Goal: Task Accomplishment & Management: Use online tool/utility

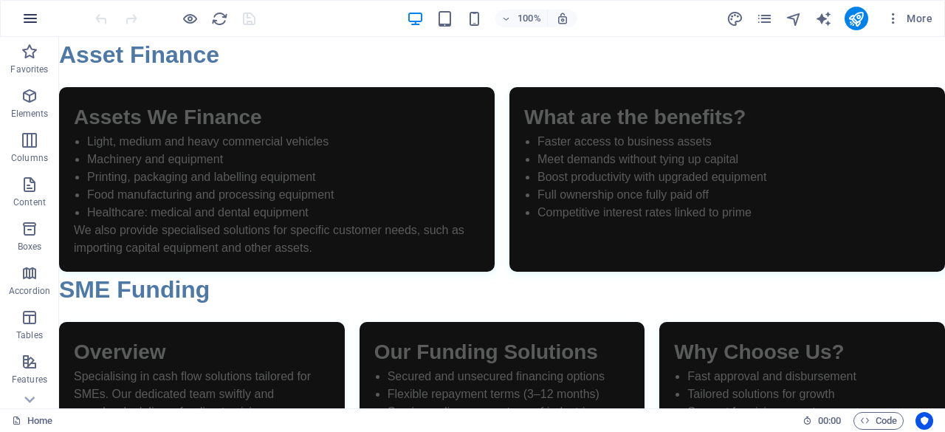
click at [34, 13] on icon "button" at bounding box center [30, 19] width 18 height 18
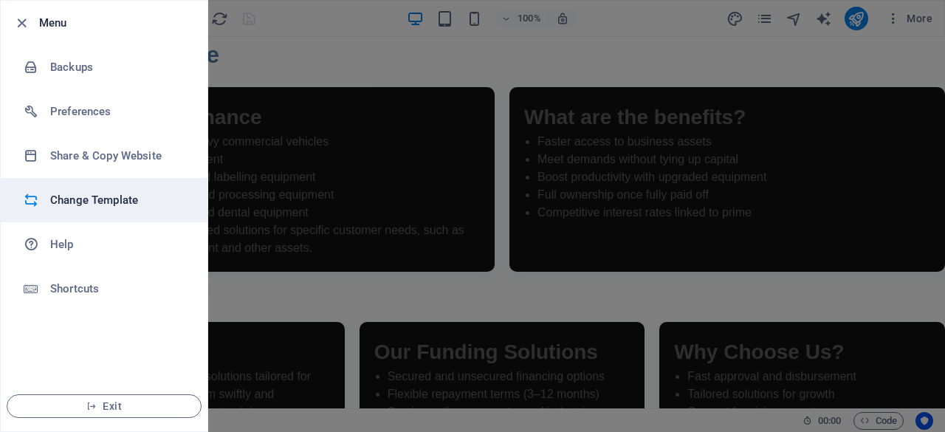
click at [116, 200] on h6 "Change Template" at bounding box center [118, 200] width 137 height 18
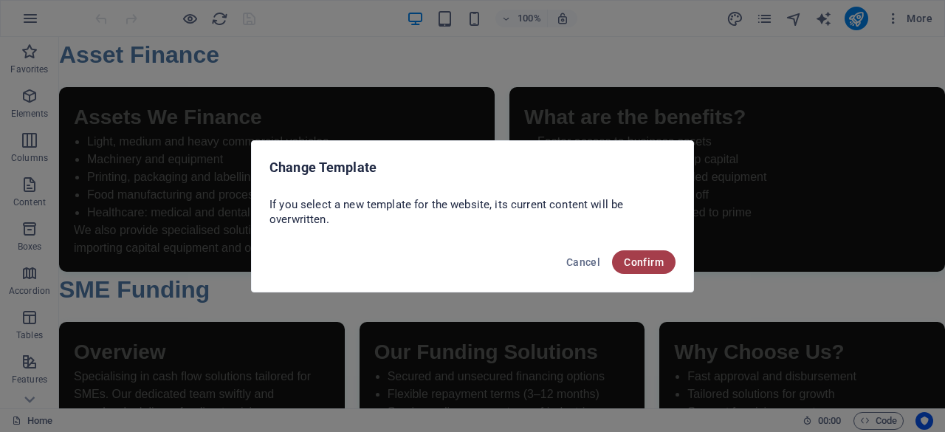
click at [633, 261] on span "Confirm" at bounding box center [644, 262] width 40 height 12
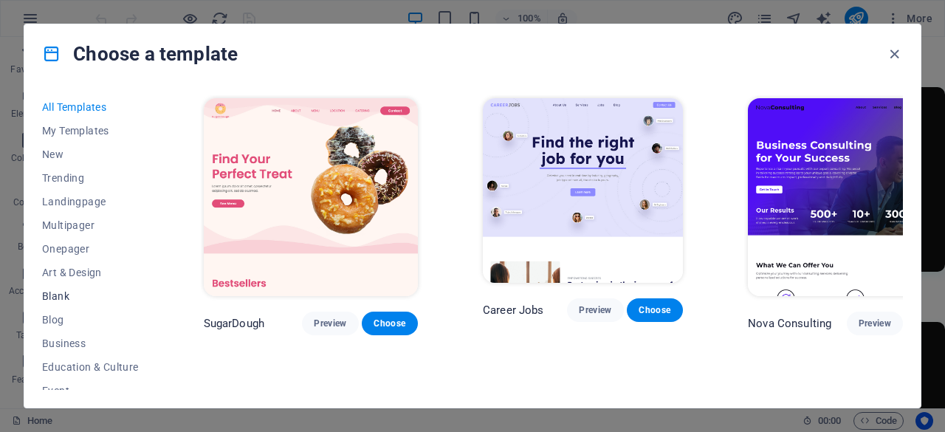
click at [55, 293] on span "Blank" at bounding box center [90, 296] width 97 height 12
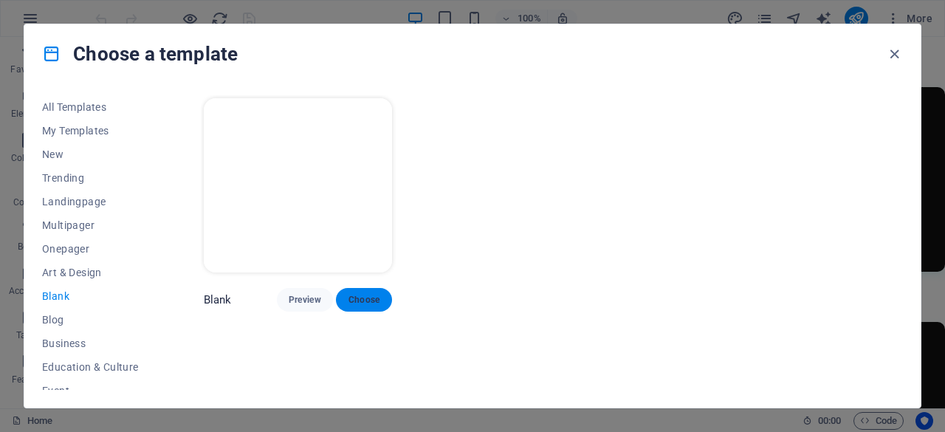
click at [368, 290] on button "Choose" at bounding box center [364, 300] width 56 height 24
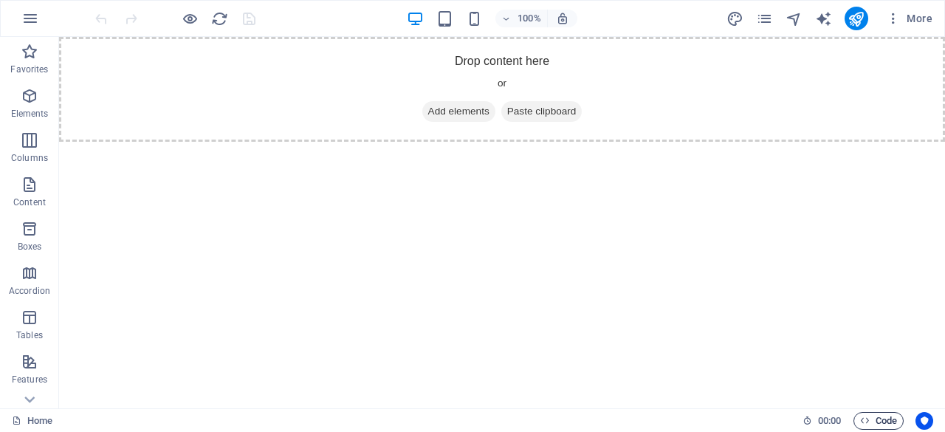
click at [868, 420] on icon "button" at bounding box center [865, 421] width 10 height 10
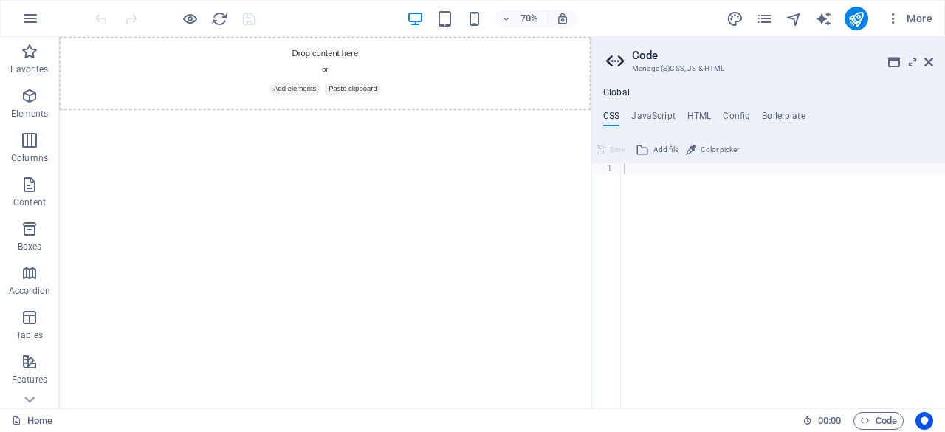
click at [685, 116] on ul "CSS JavaScript HTML Config Boilerplate" at bounding box center [768, 119] width 354 height 16
click at [693, 116] on h4 "HTML" at bounding box center [699, 119] width 24 height 16
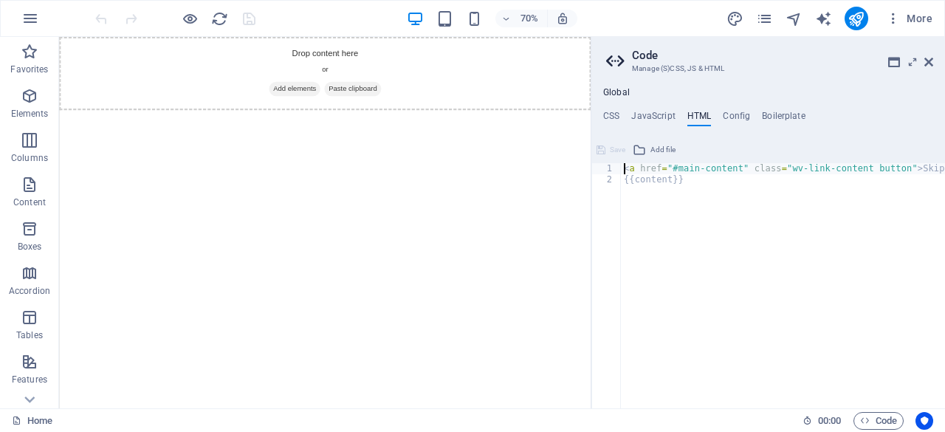
paste textarea "</div>"
type textarea "</div><a href="#main-content" class="wv-link-content button">Skip to main conte…"
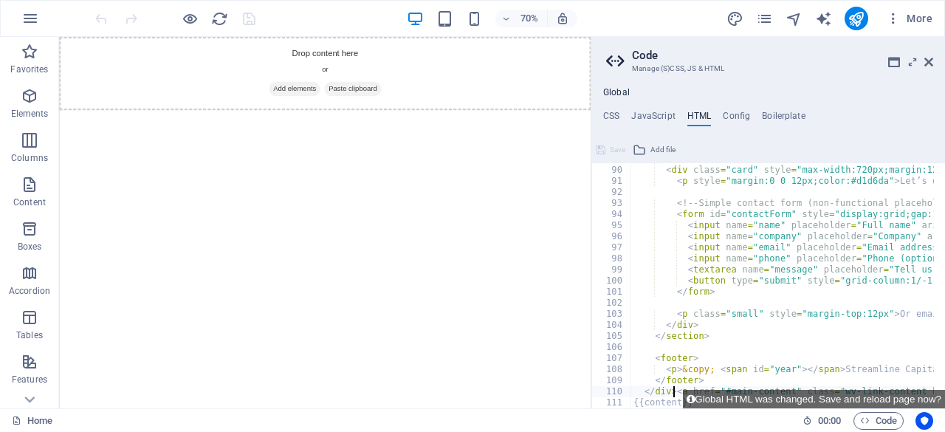
scroll to position [984, 0]
click at [617, 108] on div "Global CSS JavaScript HTML Config Boilerplate 1 ההההההההההההההההההההההההההההההה…" at bounding box center [768, 247] width 354 height 321
click at [616, 111] on h4 "CSS" at bounding box center [611, 119] width 16 height 16
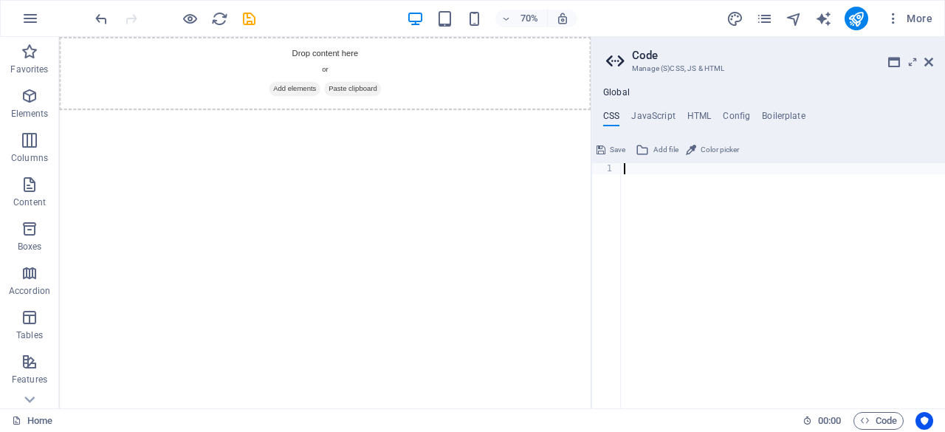
paste textarea ".badge{display:inline-block;padding:6px 10px;background:rgba(255,255,255,0.04);…"
type textarea ".badge{display:inline-block;padding:6px 10px;background:rgba(255,255,255,0.04);…"
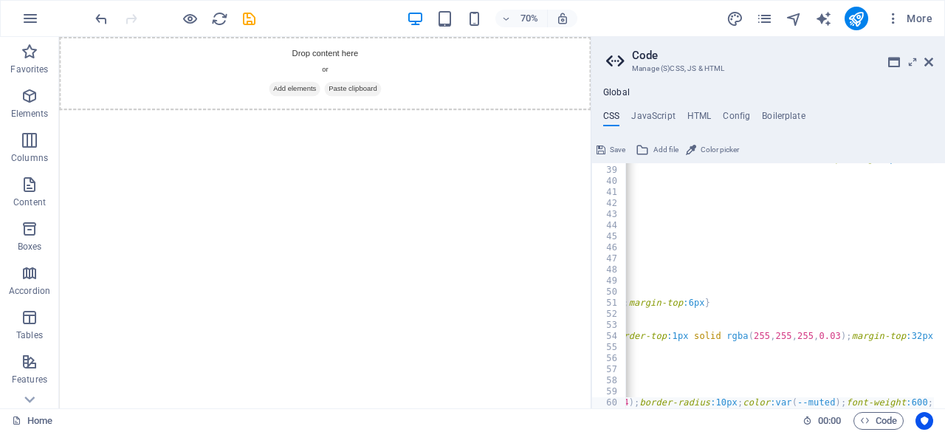
scroll to position [0, 440]
click at [659, 114] on h4 "JavaScript" at bounding box center [653, 119] width 44 height 16
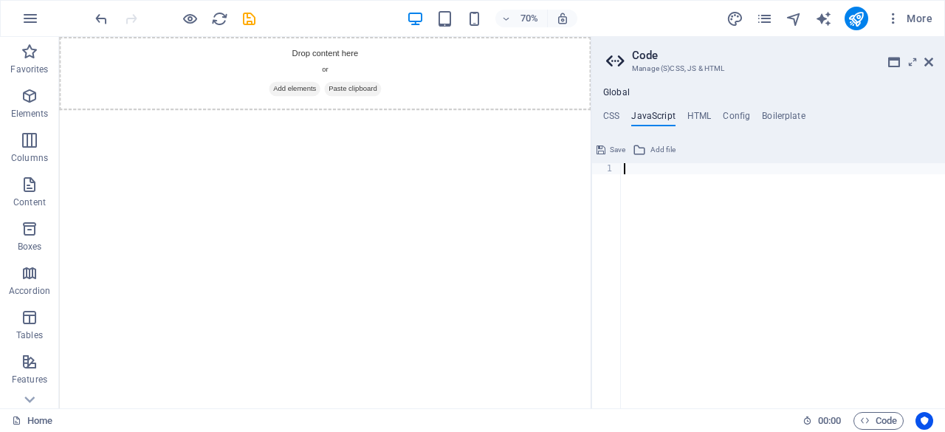
paste textarea "})();"
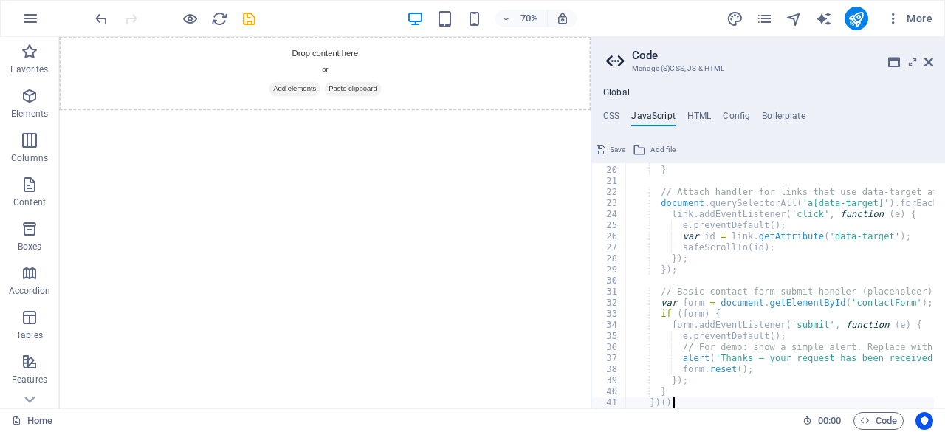
type textarea "})();"
click at [250, 15] on icon "save" at bounding box center [249, 18] width 17 height 17
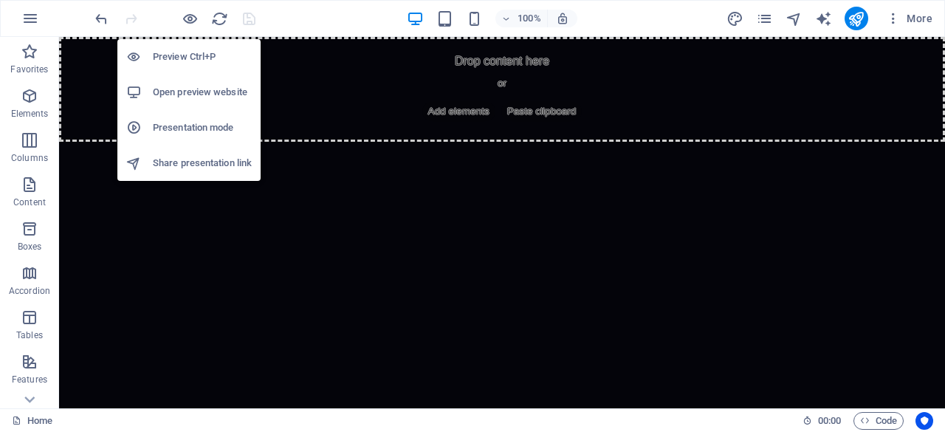
click at [188, 89] on h6 "Open preview website" at bounding box center [202, 92] width 99 height 18
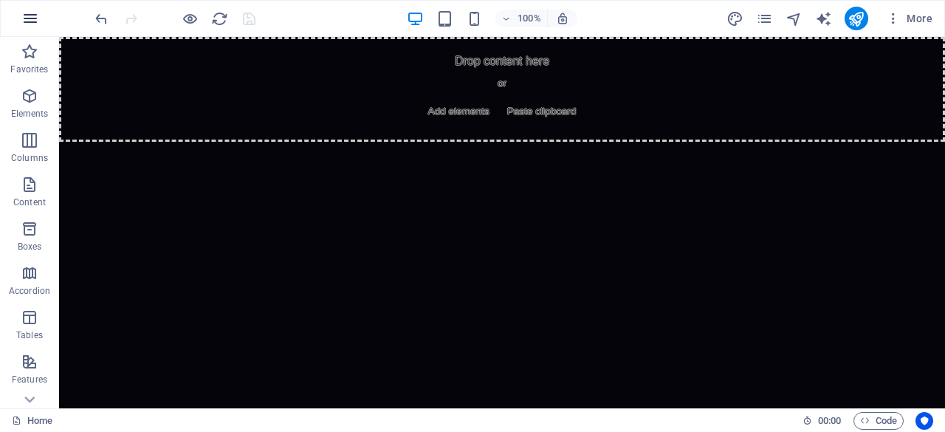
click at [35, 18] on icon "button" at bounding box center [30, 19] width 18 height 18
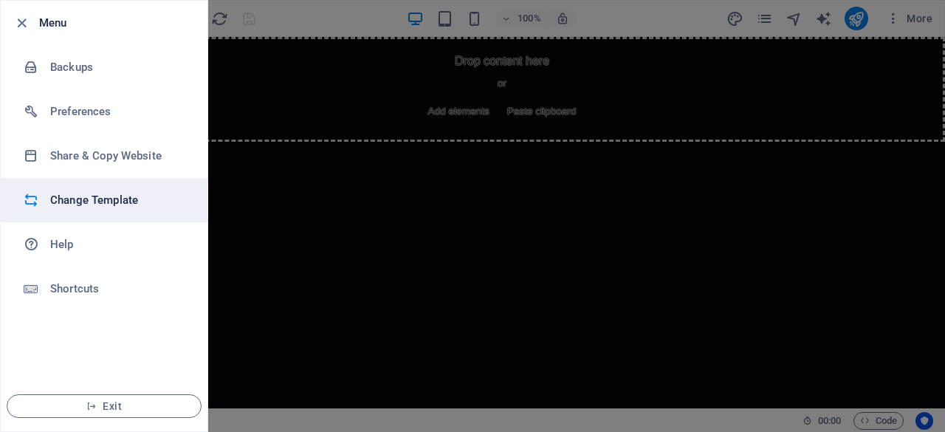
click at [67, 185] on li "Change Template" at bounding box center [104, 200] width 207 height 44
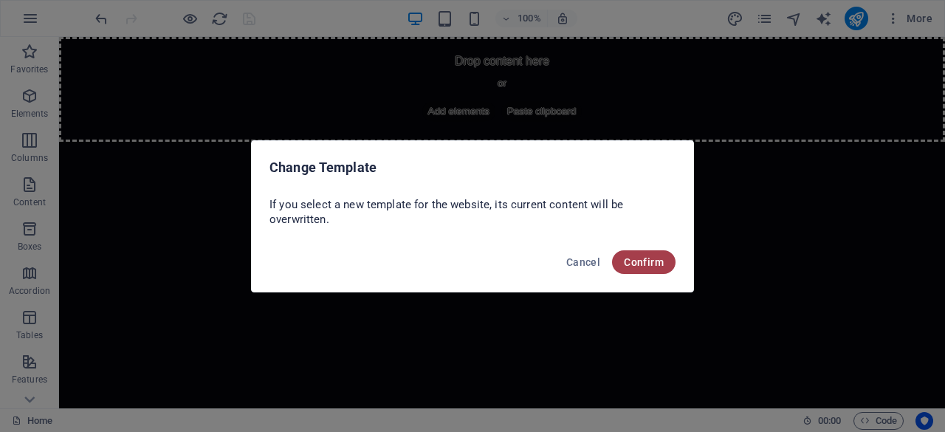
click at [640, 256] on span "Confirm" at bounding box center [644, 262] width 40 height 12
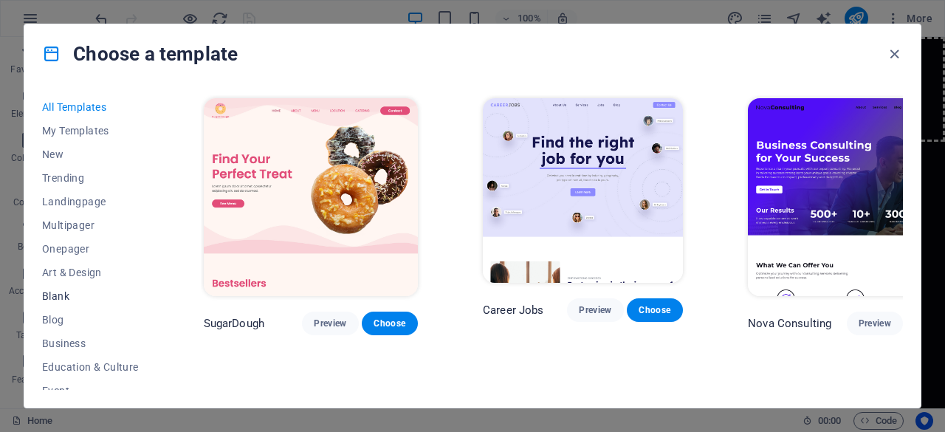
click at [68, 290] on span "Blank" at bounding box center [90, 296] width 97 height 12
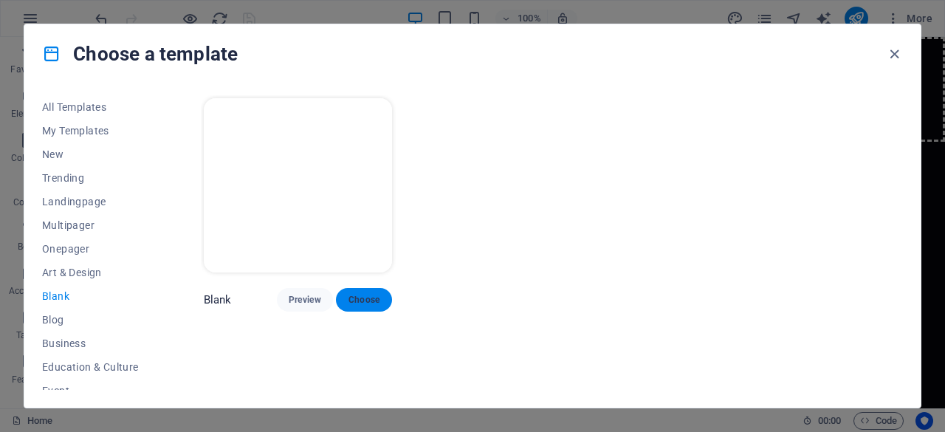
click at [374, 294] on span "Choose" at bounding box center [364, 300] width 32 height 12
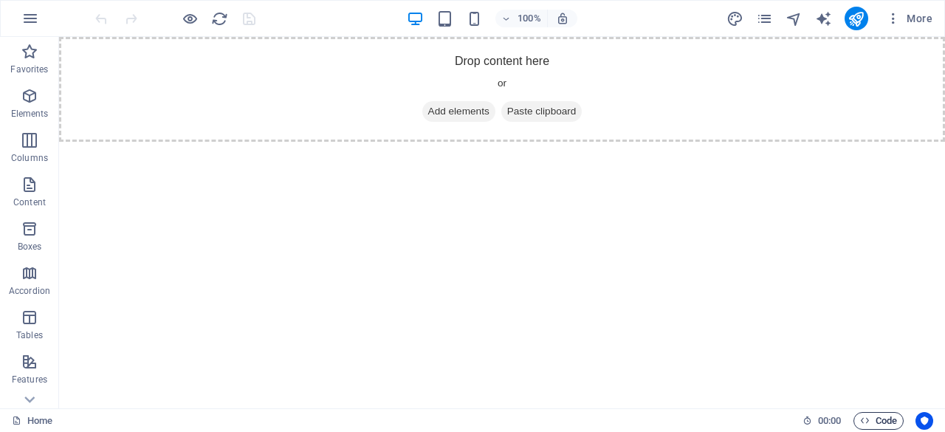
click at [875, 413] on span "Code" at bounding box center [878, 421] width 37 height 18
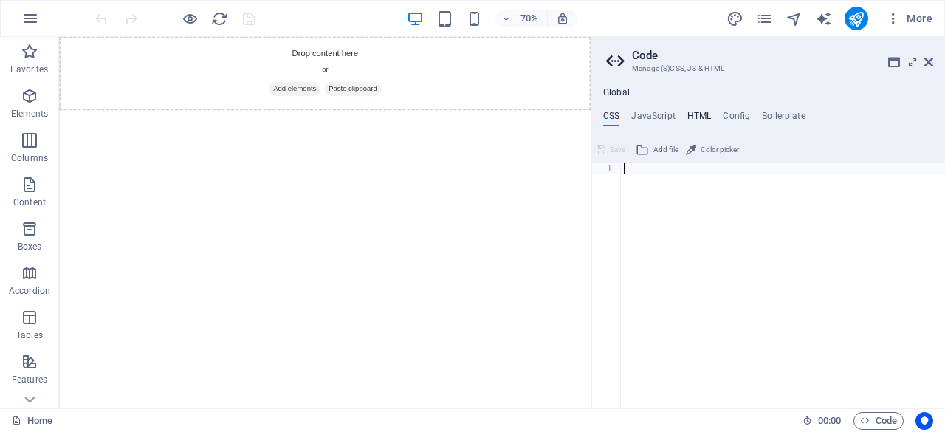
click at [701, 117] on h4 "HTML" at bounding box center [699, 119] width 24 height 16
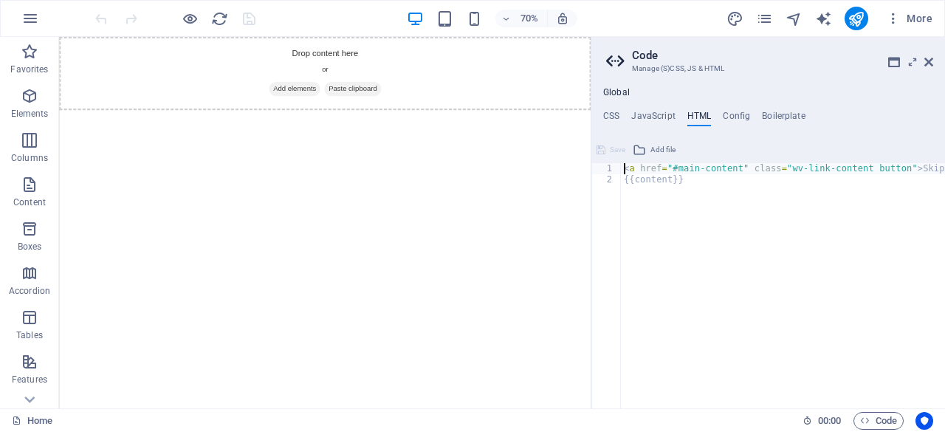
paste textarea "</footer>"
type textarea "</footer><a href="#main-content" class="wv-link-content button">Skip to main co…"
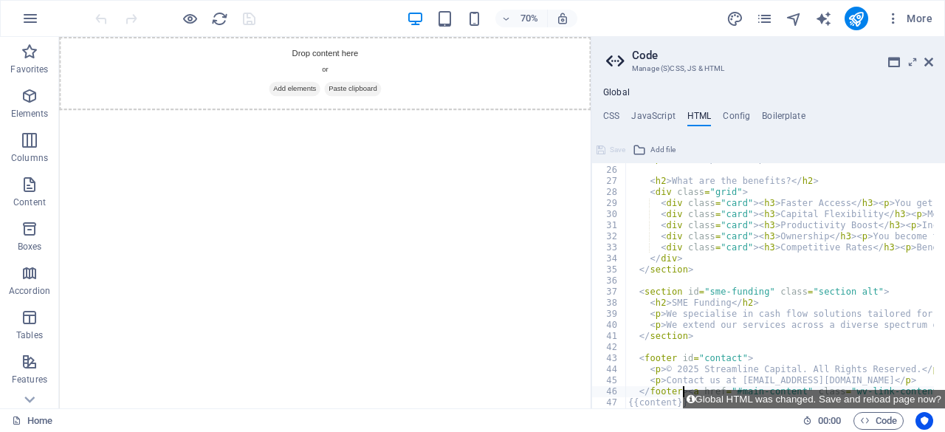
scroll to position [275, 0]
click at [612, 113] on h4 "CSS" at bounding box center [611, 119] width 16 height 16
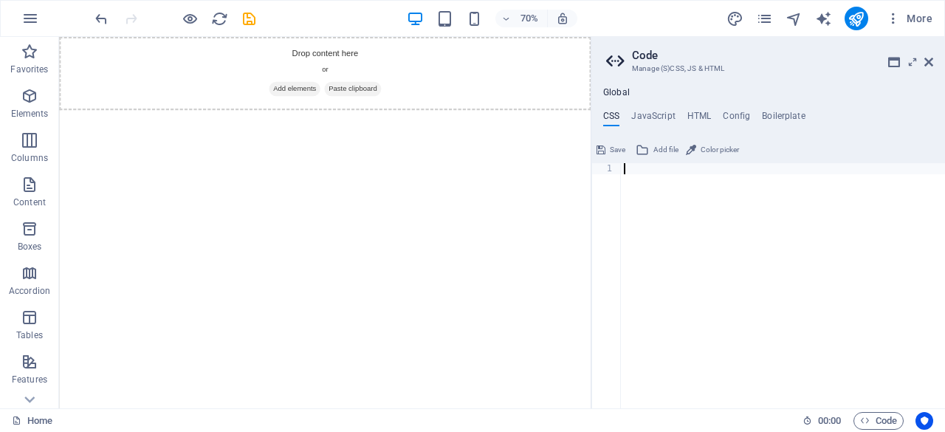
paste textarea "}"
type textarea "}"
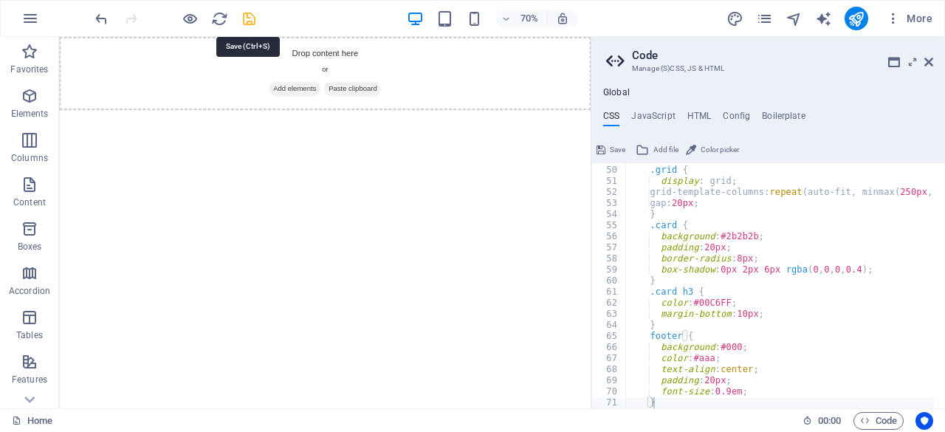
click at [253, 26] on icon "save" at bounding box center [249, 18] width 17 height 17
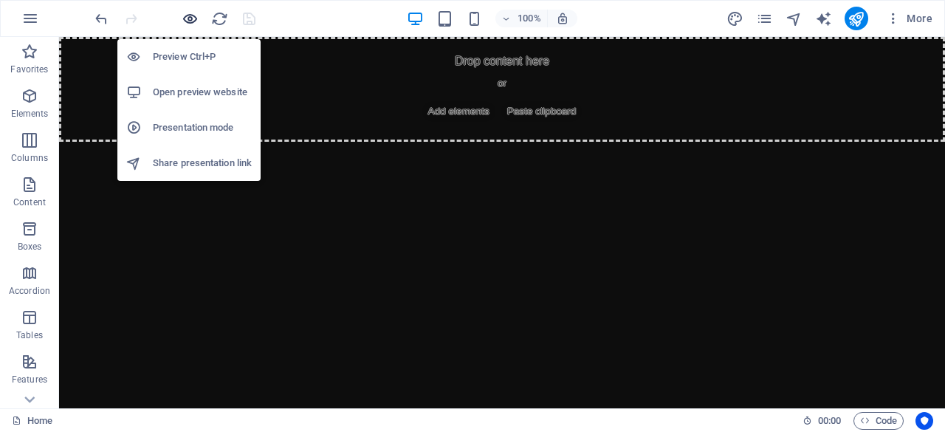
click at [192, 16] on icon "button" at bounding box center [190, 18] width 17 height 17
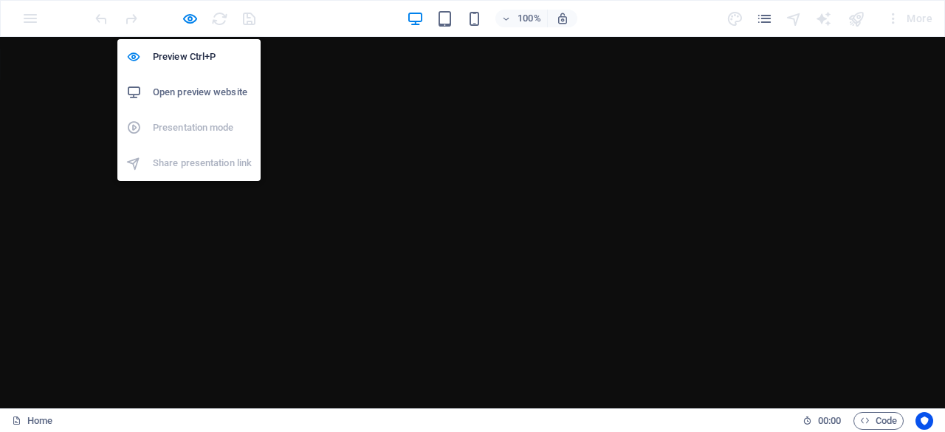
click at [192, 85] on h6 "Open preview website" at bounding box center [202, 92] width 99 height 18
